Goal: Find specific page/section: Find specific page/section

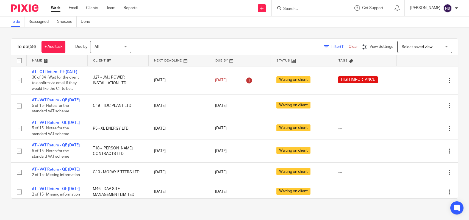
click at [309, 7] on input "Search" at bounding box center [307, 9] width 49 height 5
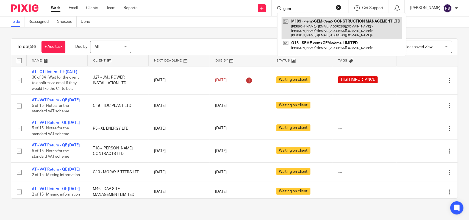
type input "gem"
click at [311, 19] on link at bounding box center [342, 28] width 120 height 22
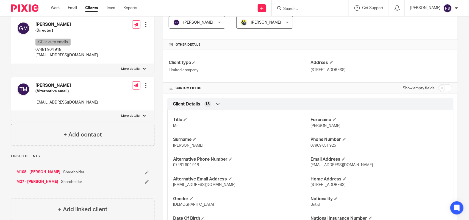
scroll to position [149, 0]
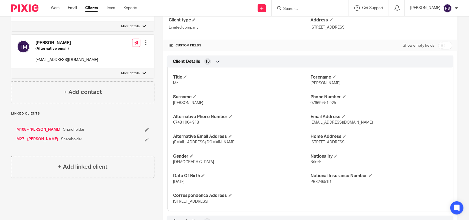
click at [311, 83] on span "Tony" at bounding box center [326, 83] width 30 height 4
copy span "Tony"
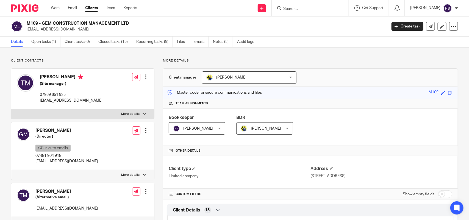
drag, startPoint x: 207, startPoint y: 105, endPoint x: 221, endPoint y: 64, distance: 43.8
